Goal: Task Accomplishment & Management: Use online tool/utility

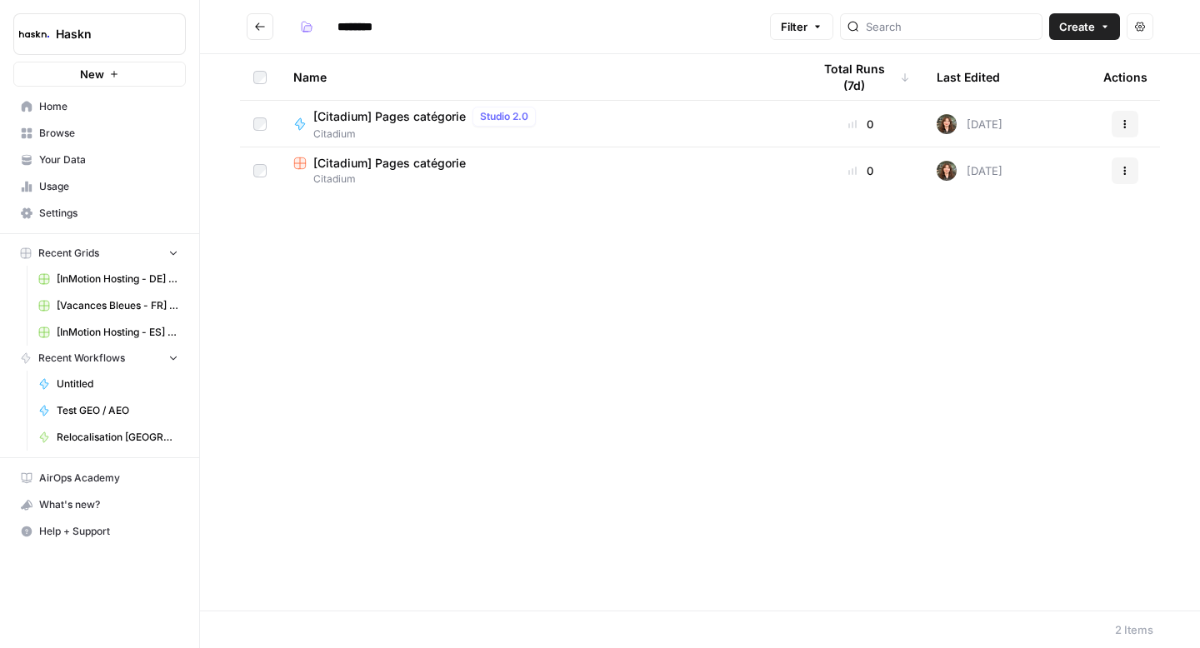
click at [381, 167] on span "[Citadium] Pages catégorie" at bounding box center [389, 163] width 152 height 17
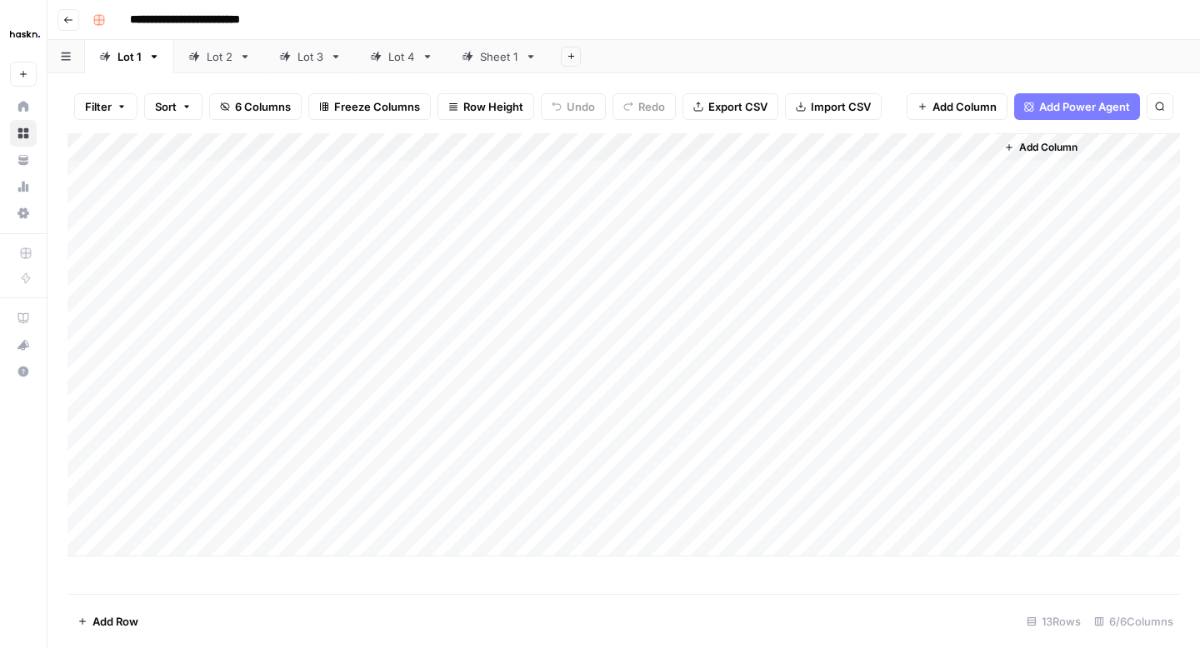
click at [492, 67] on link "Sheet 1" at bounding box center [498, 56] width 103 height 33
click at [437, 177] on div "Add Column" at bounding box center [623, 363] width 1112 height 461
click at [85, 335] on div "Add Column" at bounding box center [623, 363] width 1112 height 461
click at [83, 337] on div "Add Column" at bounding box center [623, 363] width 1112 height 461
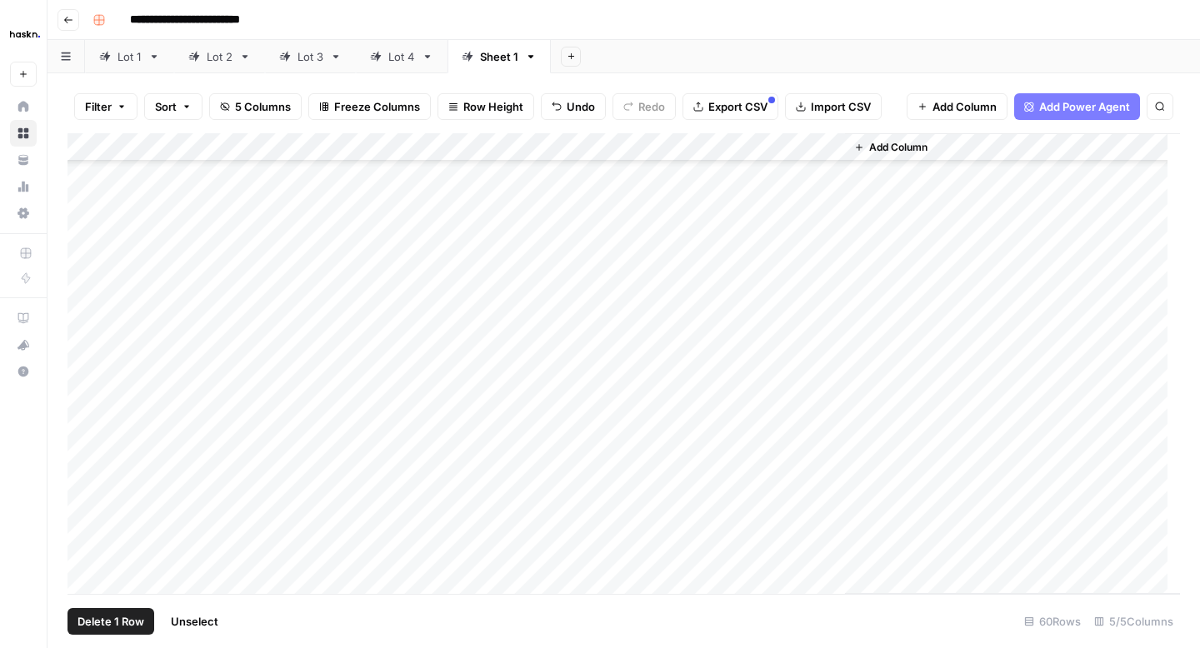
click at [83, 337] on div "Add Column" at bounding box center [623, 363] width 1112 height 461
click at [120, 626] on span "Delete 1 Row" at bounding box center [110, 621] width 67 height 17
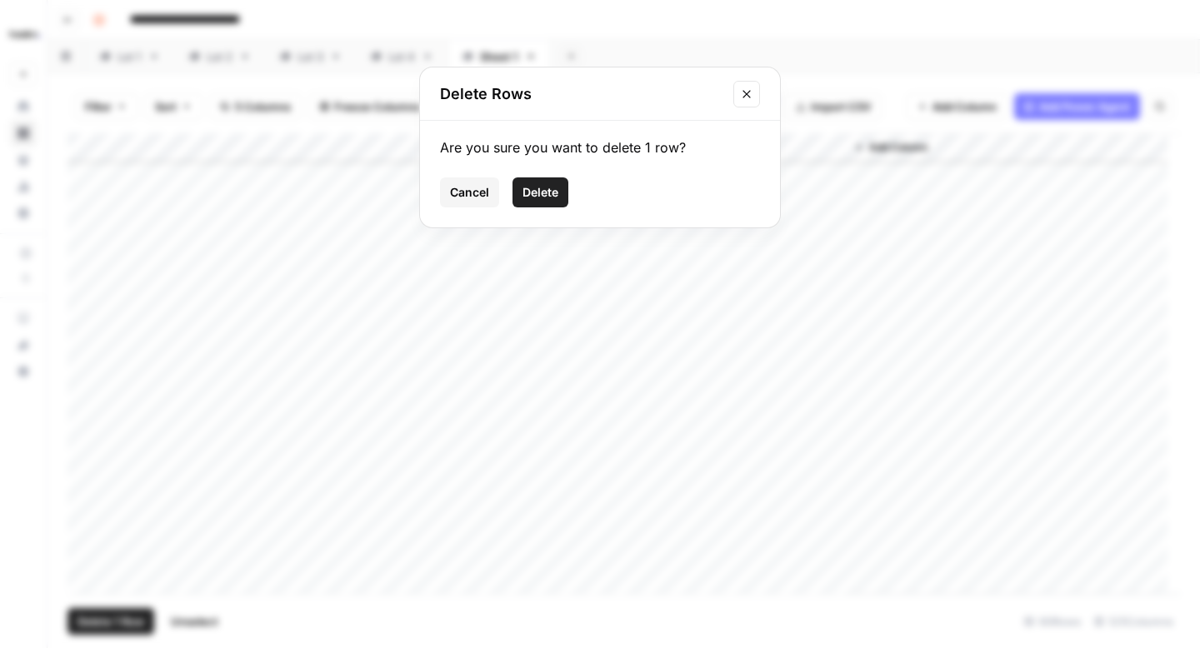
click at [541, 187] on span "Delete" at bounding box center [540, 192] width 36 height 17
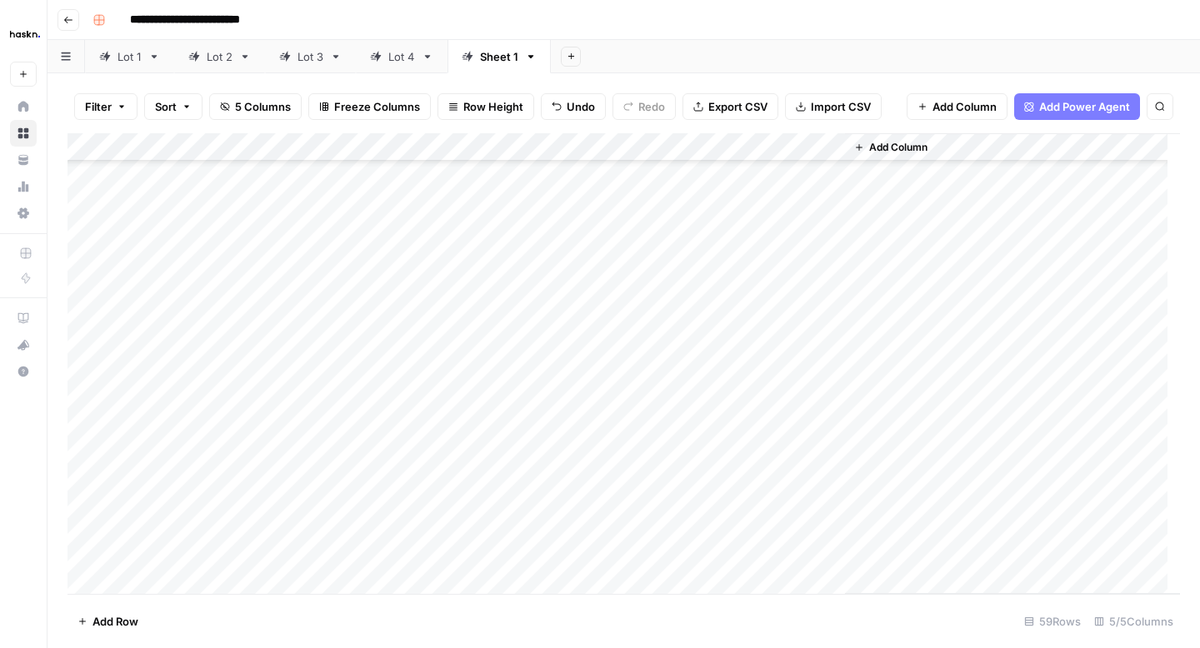
scroll to position [0, 0]
click at [827, 142] on div "Add Column" at bounding box center [623, 363] width 1112 height 461
click at [838, 263] on span "First 10 Rows" at bounding box center [888, 268] width 105 height 17
click at [758, 358] on div "Add Column" at bounding box center [623, 363] width 1112 height 461
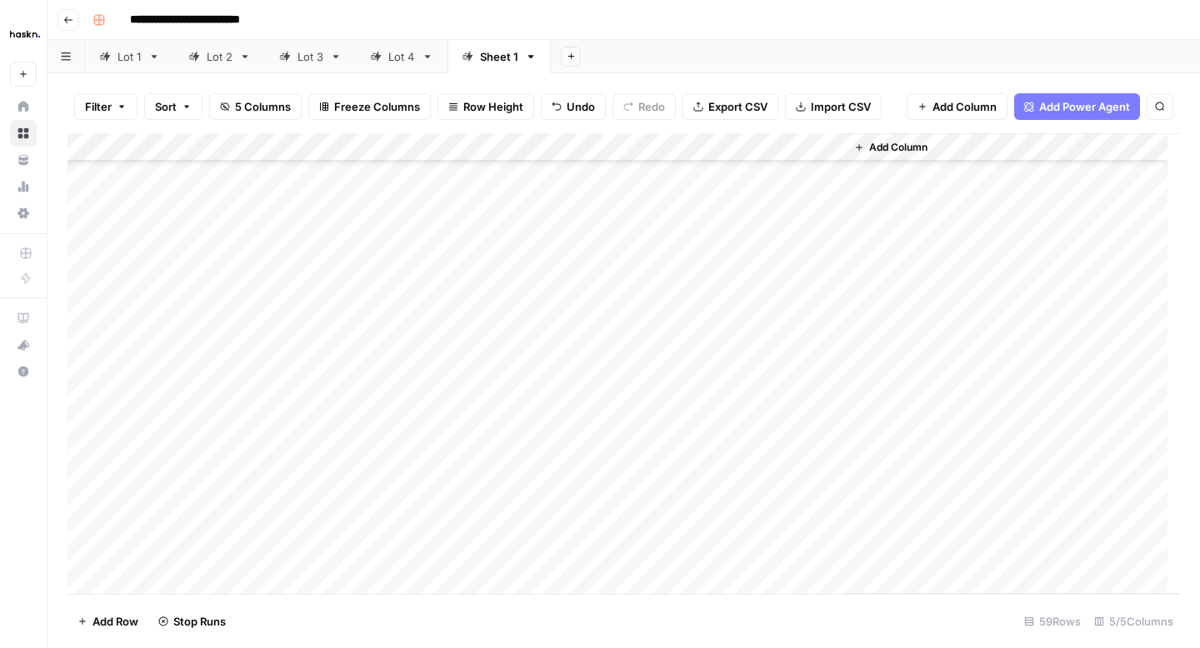
click at [769, 332] on div "Add Column" at bounding box center [623, 363] width 1112 height 461
click at [769, 304] on div "Add Column" at bounding box center [623, 363] width 1112 height 461
click at [770, 267] on div "Add Column" at bounding box center [623, 363] width 1112 height 461
click at [769, 246] on div "Add Column" at bounding box center [623, 363] width 1112 height 461
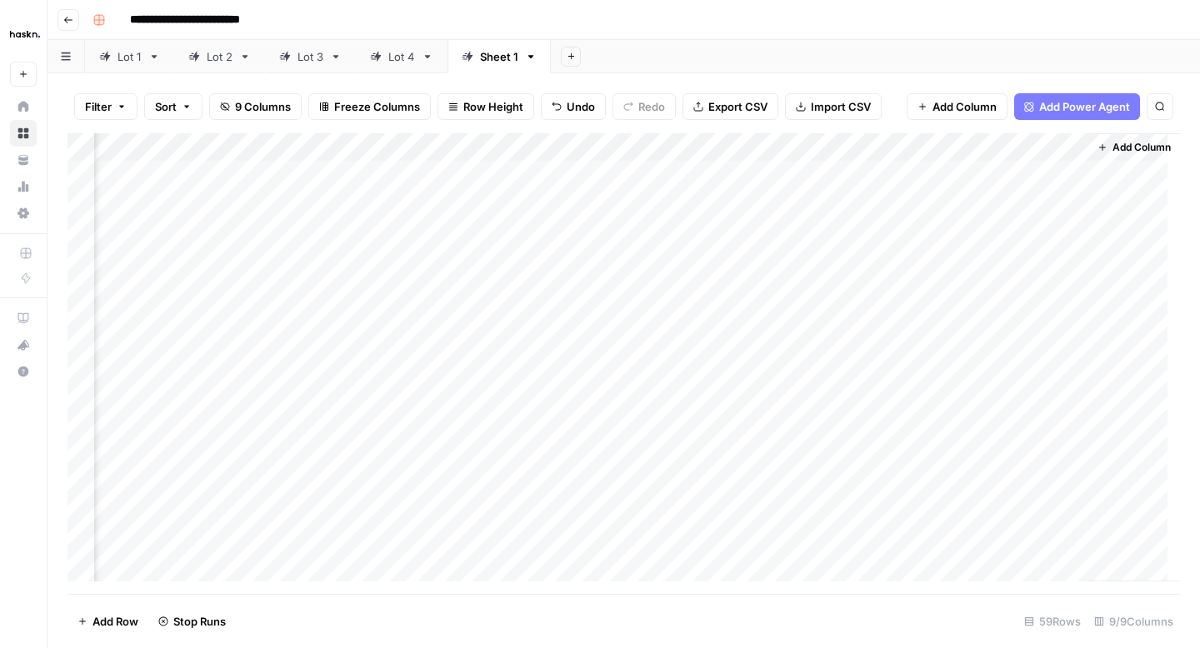
click at [601, 149] on div "Add Column" at bounding box center [623, 363] width 1112 height 461
click at [551, 314] on span "Remove Column" at bounding box center [579, 310] width 146 height 17
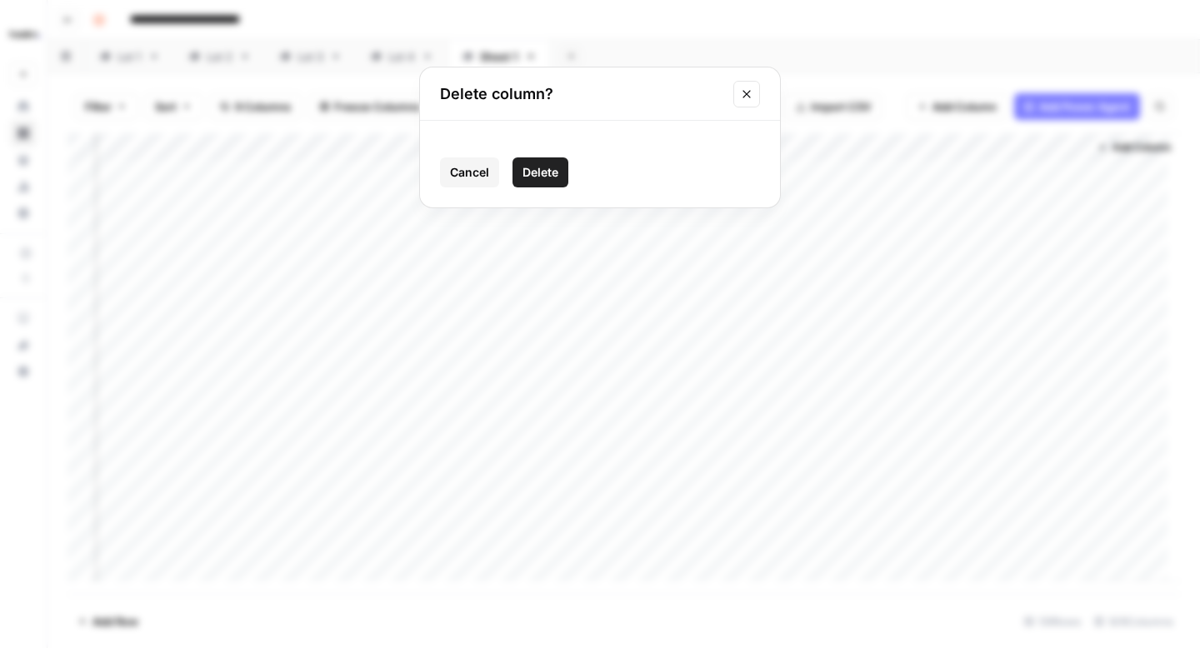
click at [565, 167] on button "Delete" at bounding box center [540, 172] width 56 height 30
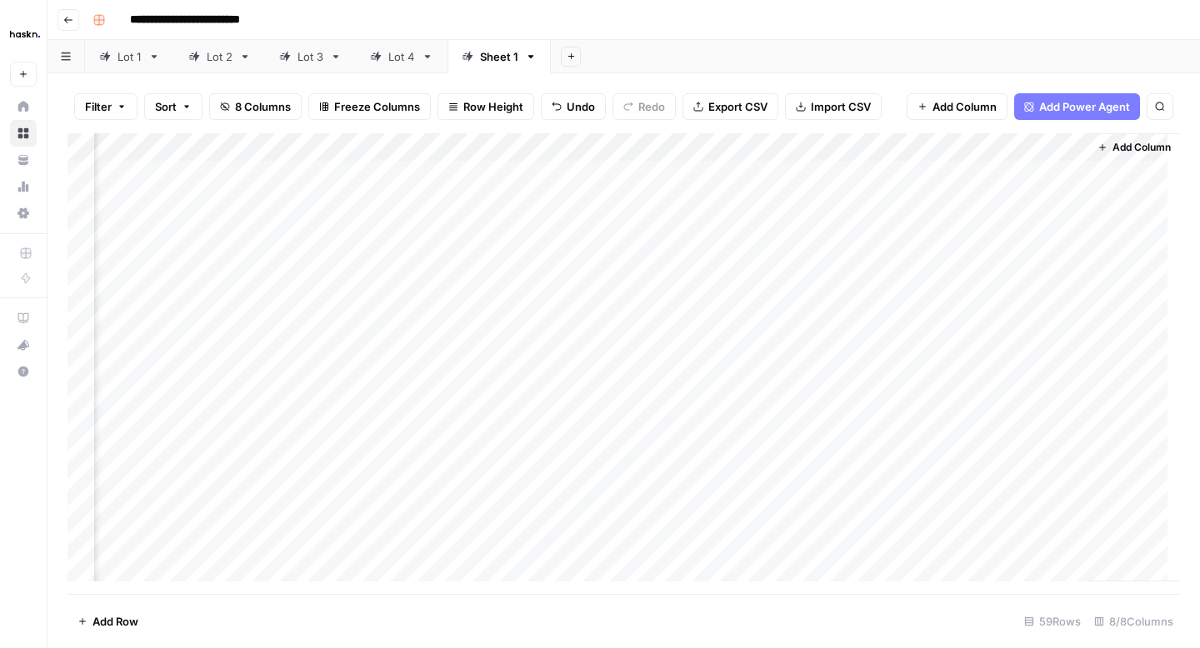
scroll to position [0, 220]
click at [663, 140] on div "Add Column" at bounding box center [623, 363] width 1112 height 461
click at [680, 317] on span "Remove Column" at bounding box center [729, 310] width 146 height 17
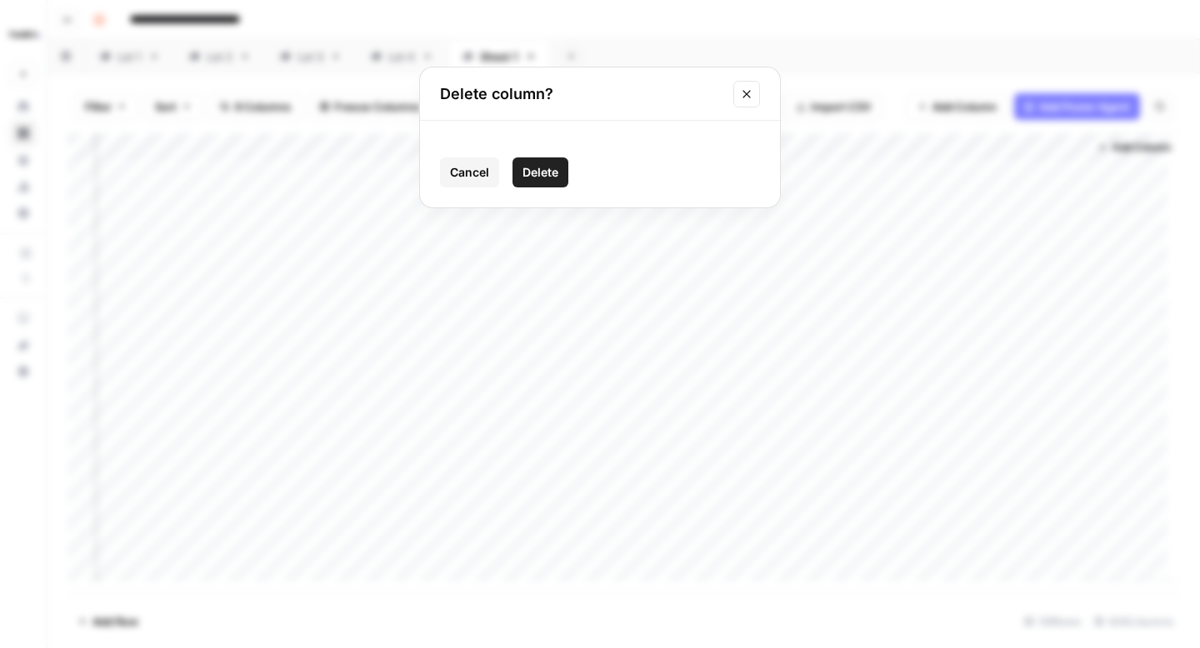
click at [558, 168] on button "Delete" at bounding box center [540, 172] width 56 height 30
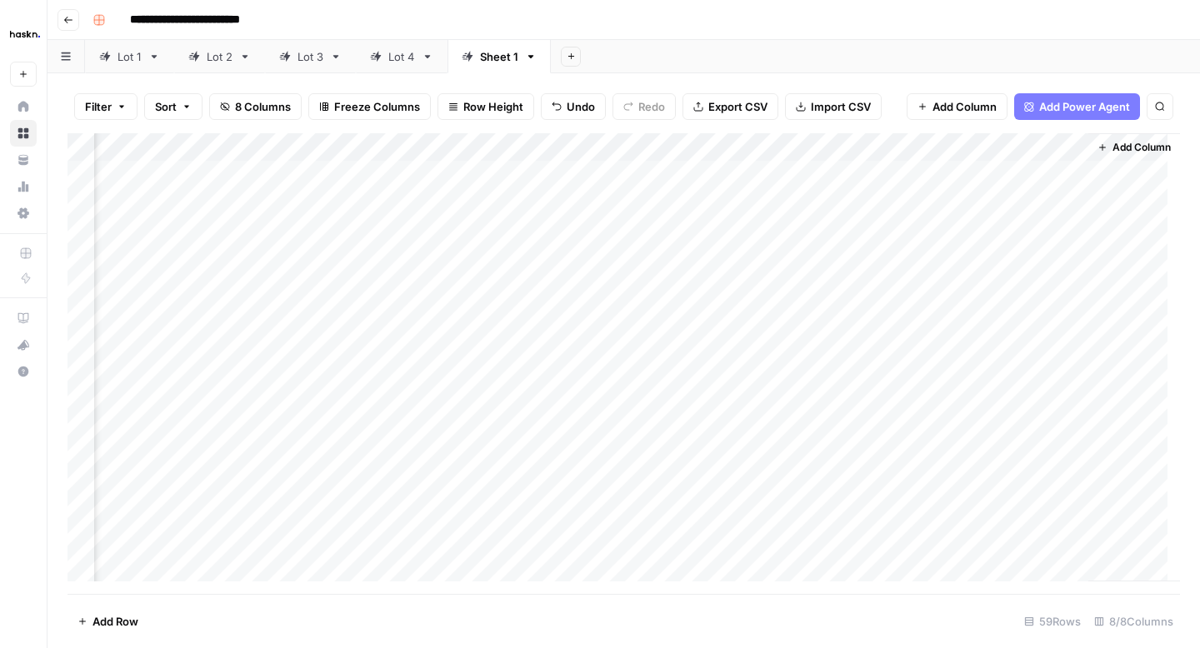
click at [710, 151] on div "Add Column" at bounding box center [623, 363] width 1112 height 461
click at [814, 149] on div "Add Column" at bounding box center [623, 363] width 1112 height 461
click at [820, 306] on span "Remove Column" at bounding box center [879, 310] width 146 height 17
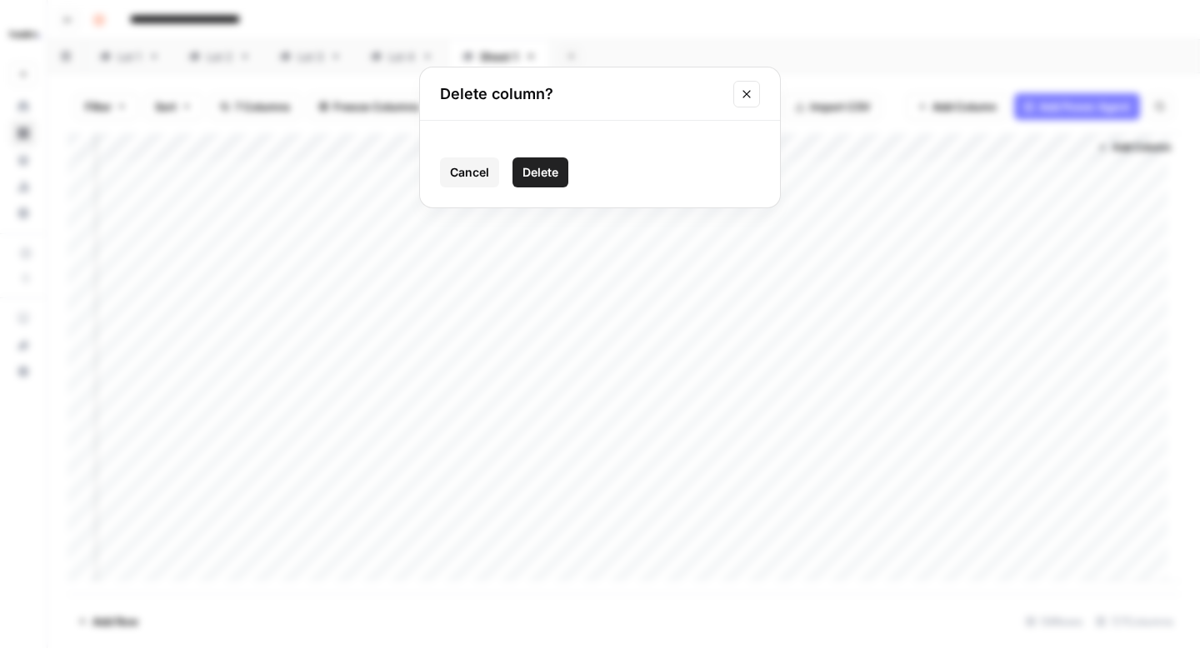
click at [553, 171] on span "Delete" at bounding box center [540, 172] width 36 height 17
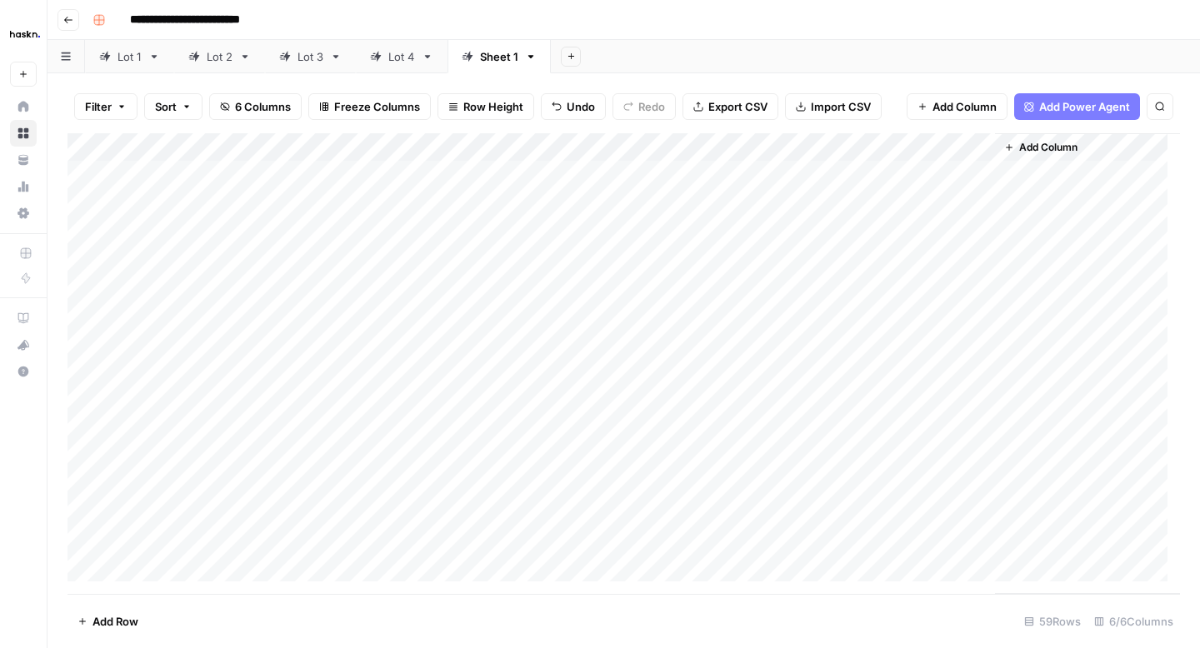
scroll to position [0, 0]
click at [978, 174] on div "Add Column" at bounding box center [623, 363] width 1112 height 461
click at [975, 203] on div "Add Column" at bounding box center [623, 363] width 1112 height 461
click at [978, 172] on div "Add Column" at bounding box center [623, 363] width 1112 height 461
click at [973, 237] on div "Add Column" at bounding box center [623, 363] width 1112 height 461
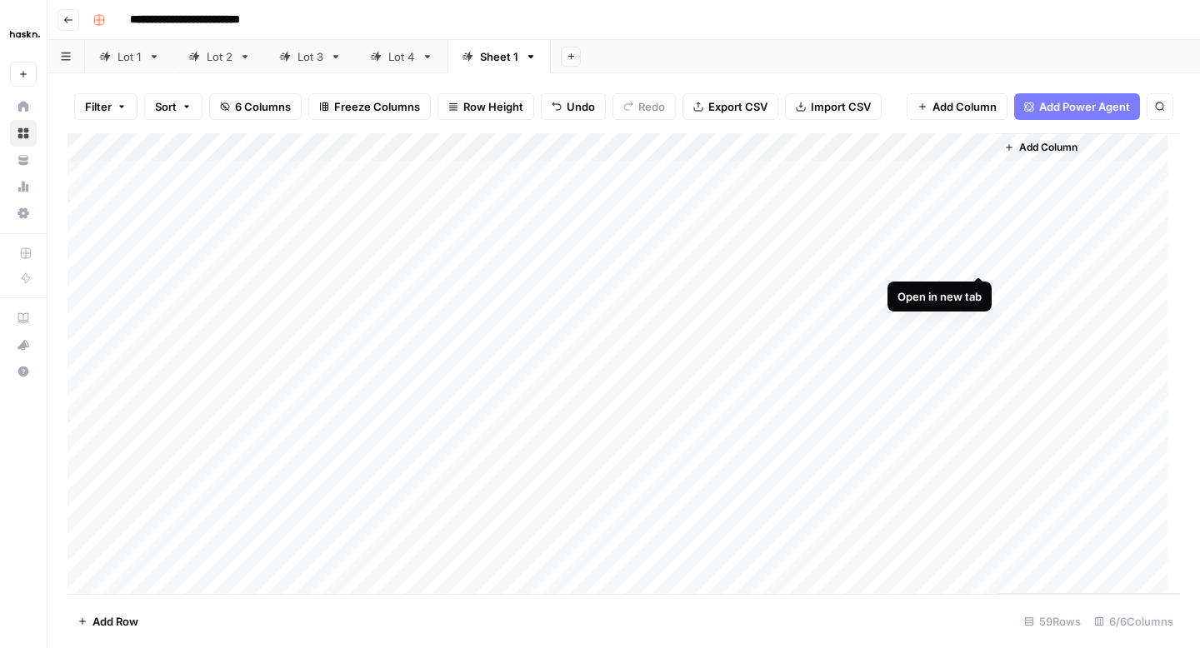
click at [974, 256] on div "Add Column" at bounding box center [623, 363] width 1112 height 461
click at [973, 287] on div "Add Column" at bounding box center [623, 363] width 1112 height 461
click at [974, 313] on div "Add Column" at bounding box center [623, 363] width 1112 height 461
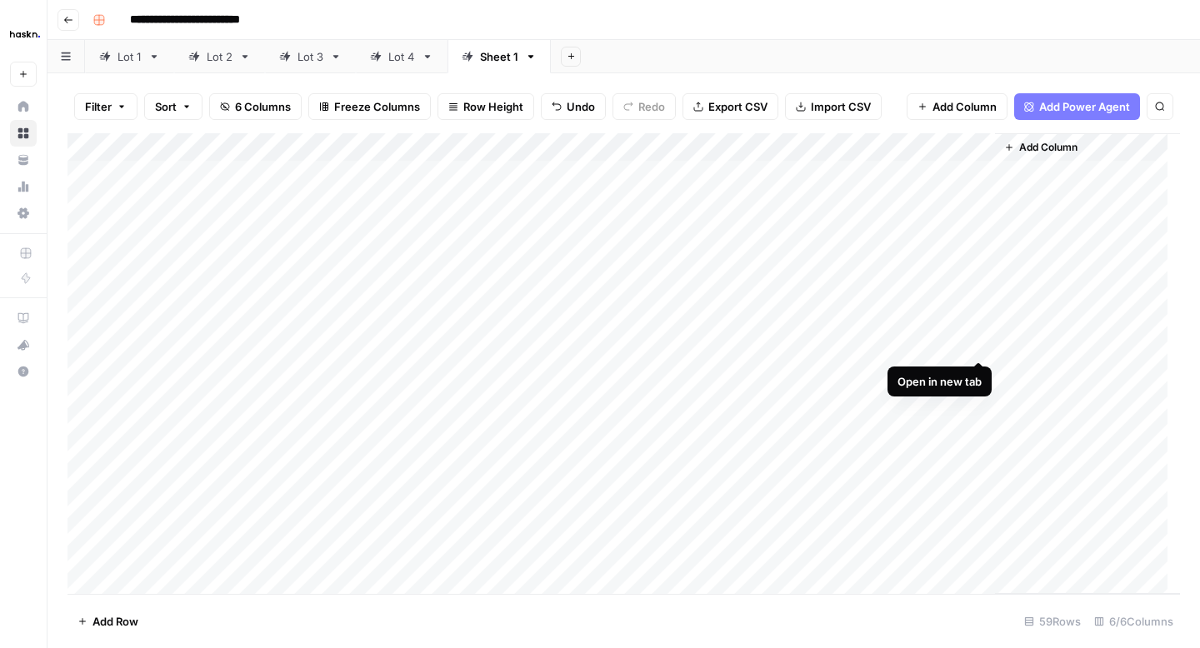
click at [976, 343] on div "Add Column" at bounding box center [623, 363] width 1112 height 461
click at [975, 374] on div "Add Column" at bounding box center [623, 363] width 1112 height 461
click at [636, 369] on div "Add Column" at bounding box center [623, 363] width 1112 height 461
drag, startPoint x: 511, startPoint y: 376, endPoint x: 591, endPoint y: 348, distance: 84.6
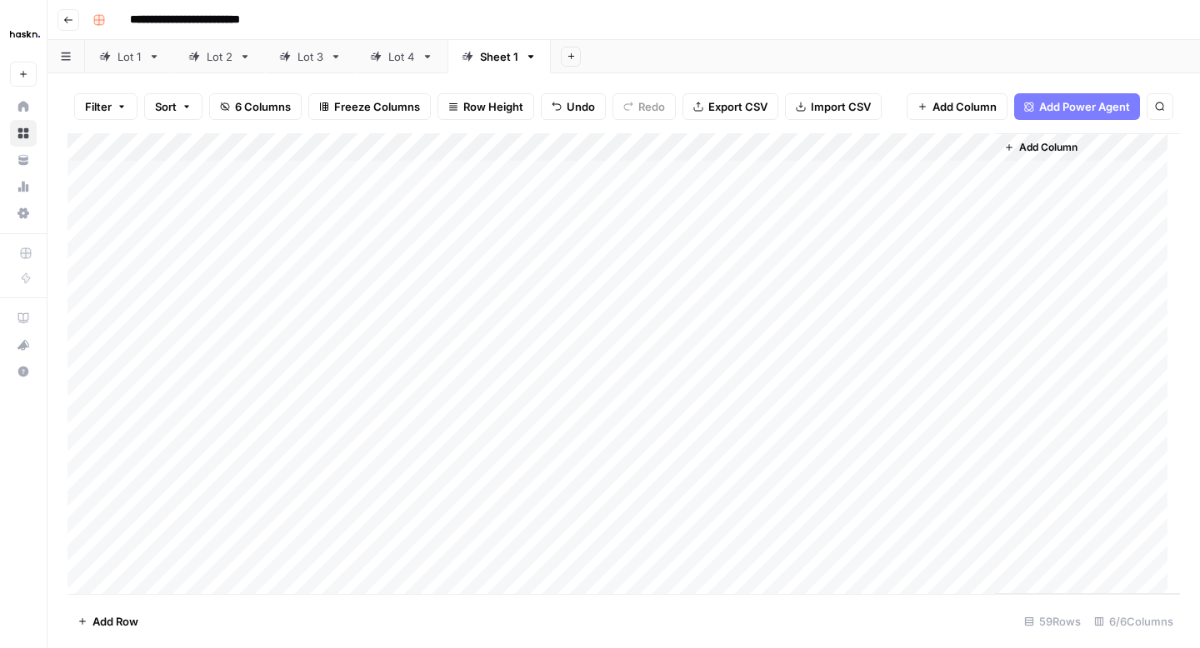
click at [512, 376] on div "Add Column" at bounding box center [623, 363] width 1112 height 461
click at [637, 376] on div "Add Column" at bounding box center [623, 363] width 1112 height 461
click at [636, 377] on textarea "**********" at bounding box center [676, 373] width 267 height 23
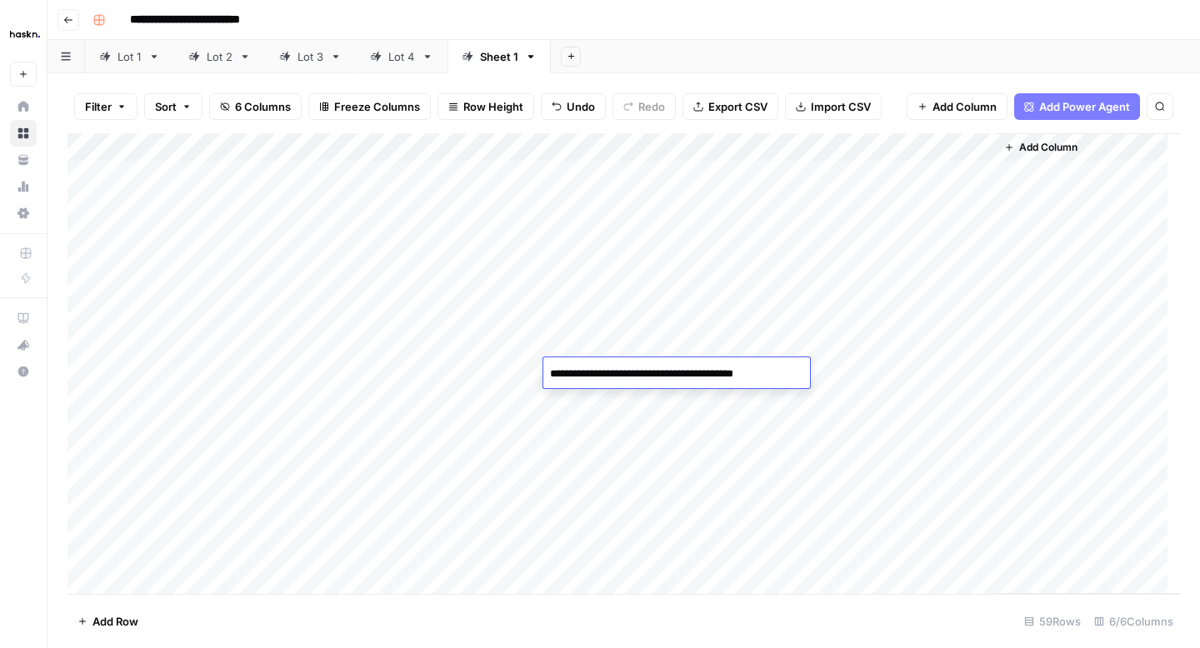
click at [636, 377] on textarea "**********" at bounding box center [676, 373] width 267 height 23
click at [506, 377] on div "Add Column" at bounding box center [623, 363] width 1112 height 461
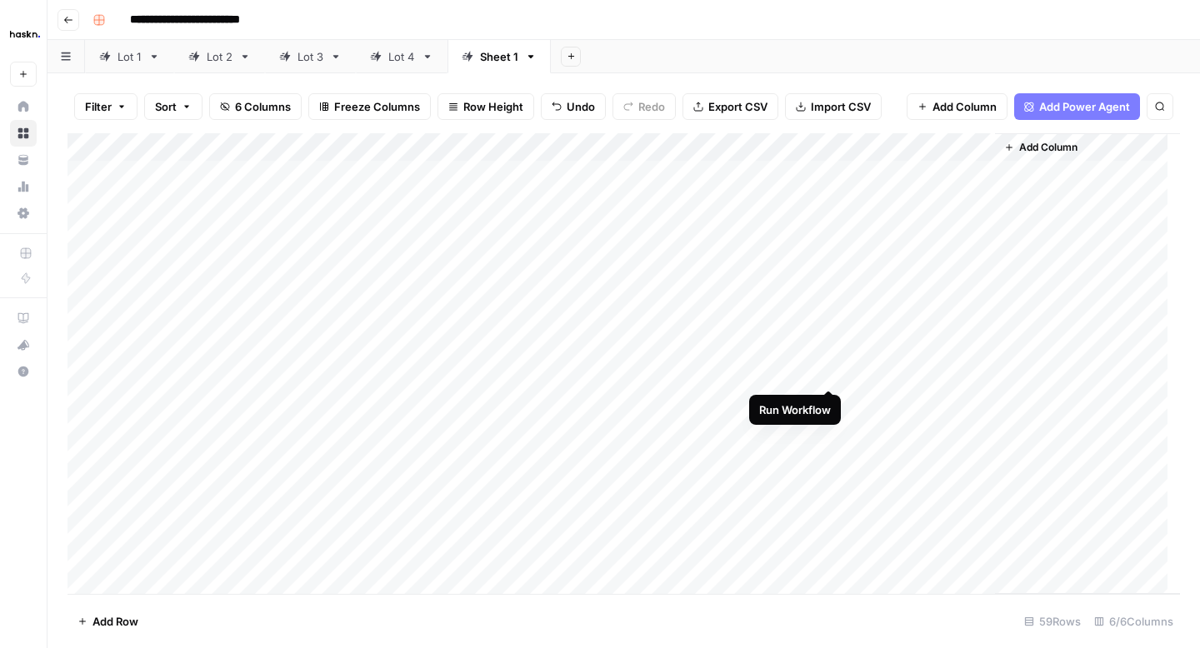
click at [829, 372] on div "Add Column" at bounding box center [623, 363] width 1112 height 461
click at [975, 402] on div "Add Column" at bounding box center [623, 363] width 1112 height 461
